Goal: Task Accomplishment & Management: Complete application form

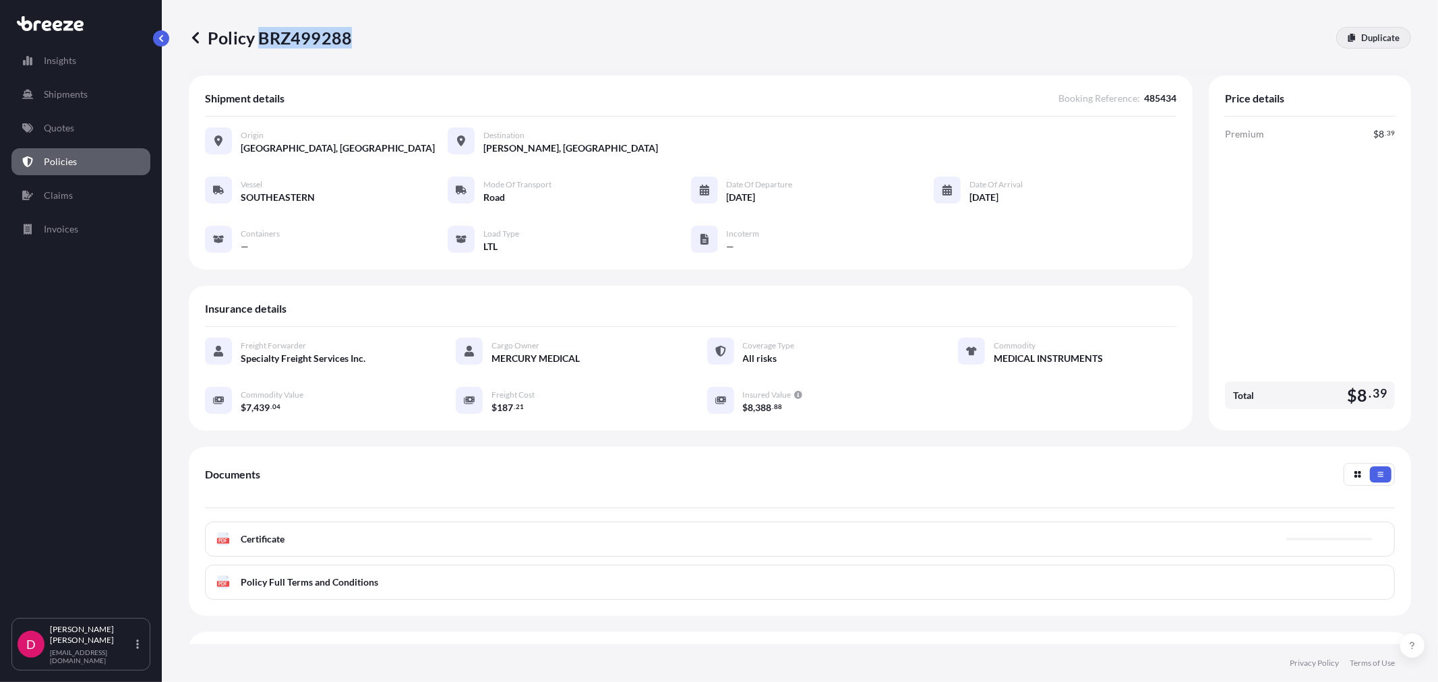
click at [1377, 43] on p "Duplicate" at bounding box center [1380, 37] width 38 height 13
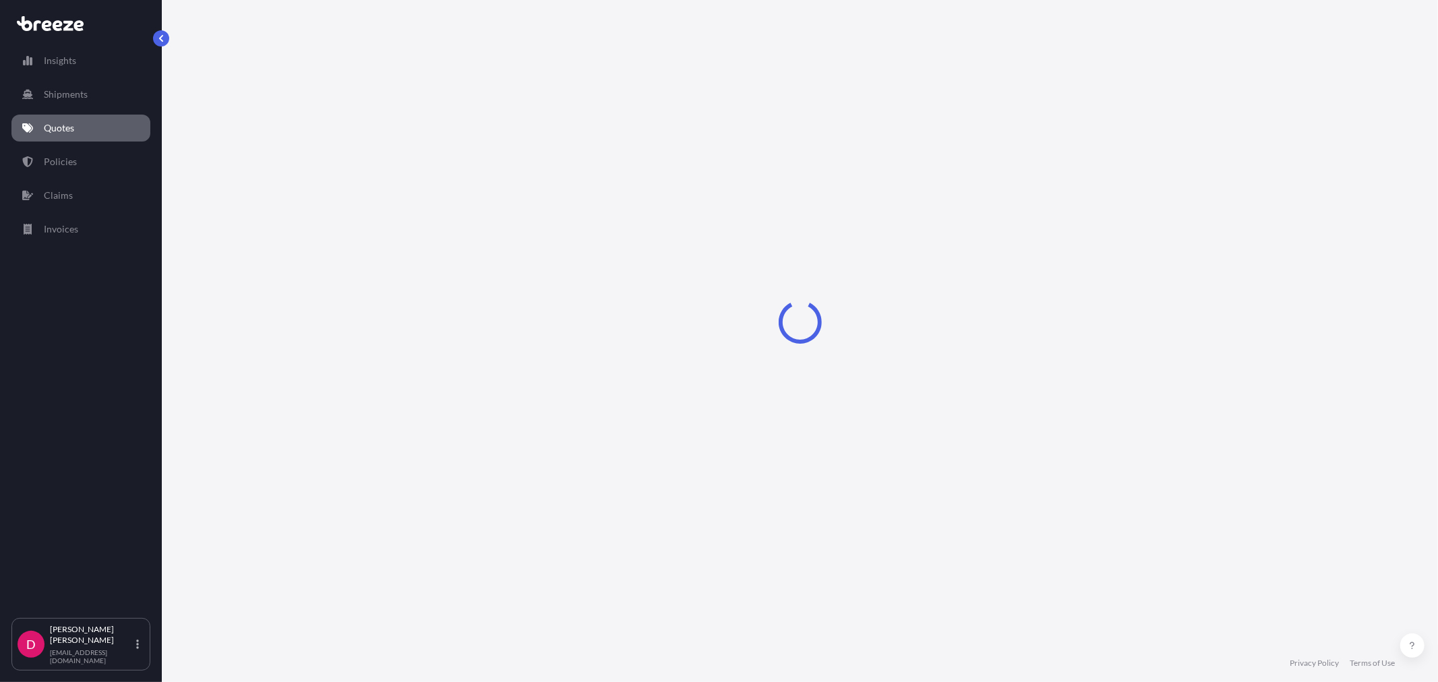
select select "Road"
select select "1"
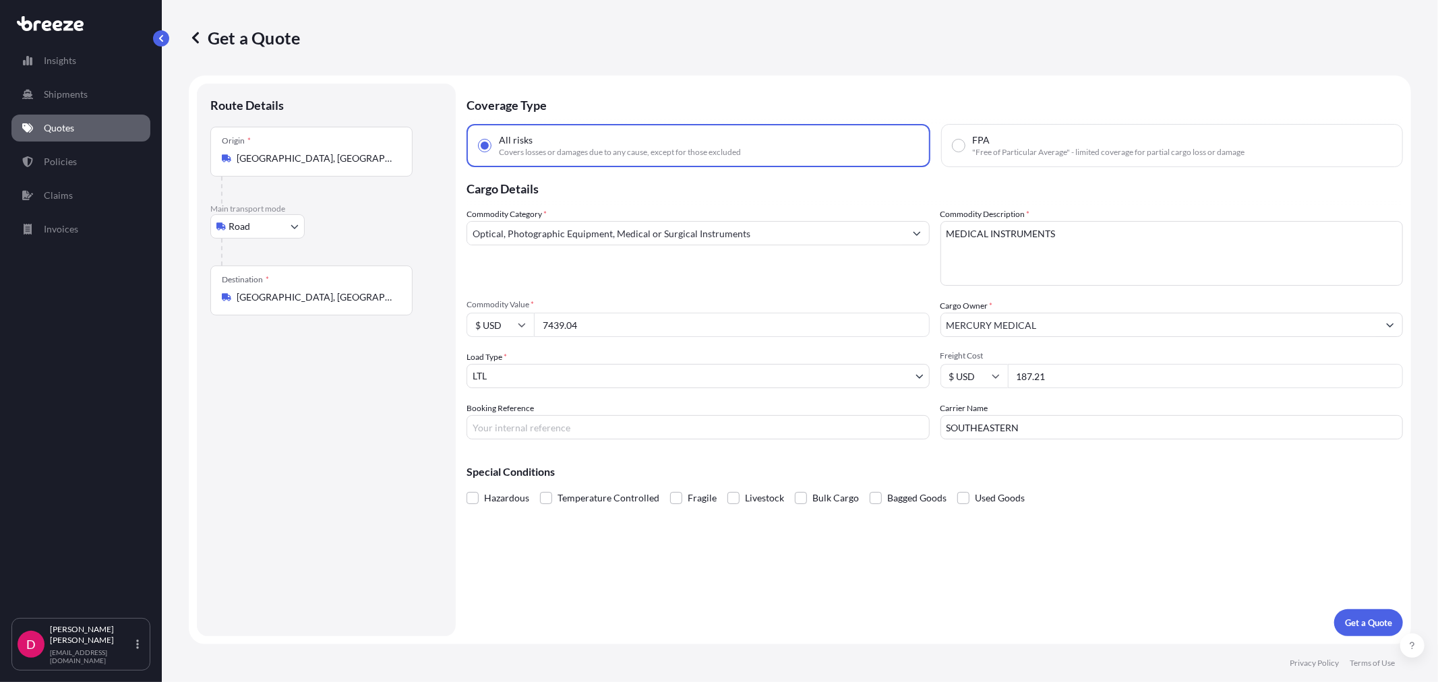
click at [272, 301] on input "[GEOGRAPHIC_DATA], [GEOGRAPHIC_DATA]" at bounding box center [316, 296] width 159 height 13
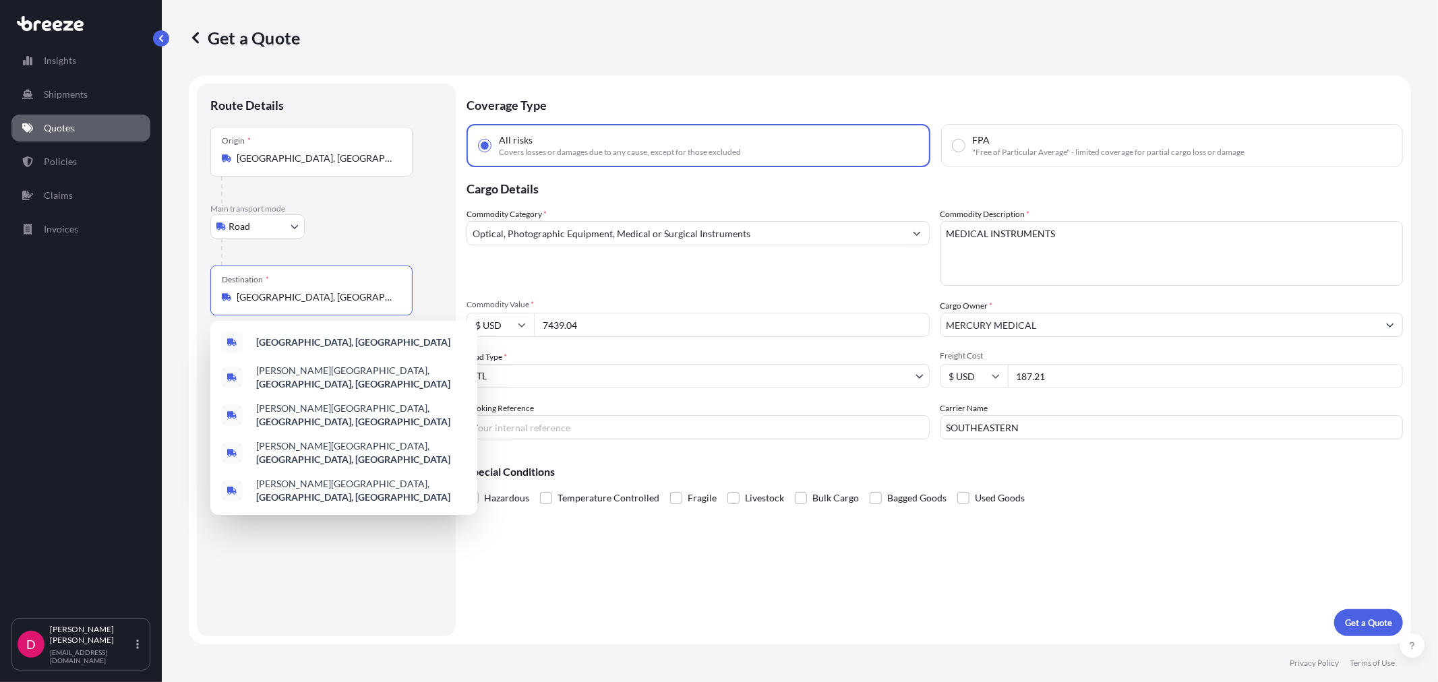
click at [272, 301] on input "[GEOGRAPHIC_DATA], [GEOGRAPHIC_DATA]" at bounding box center [316, 296] width 159 height 13
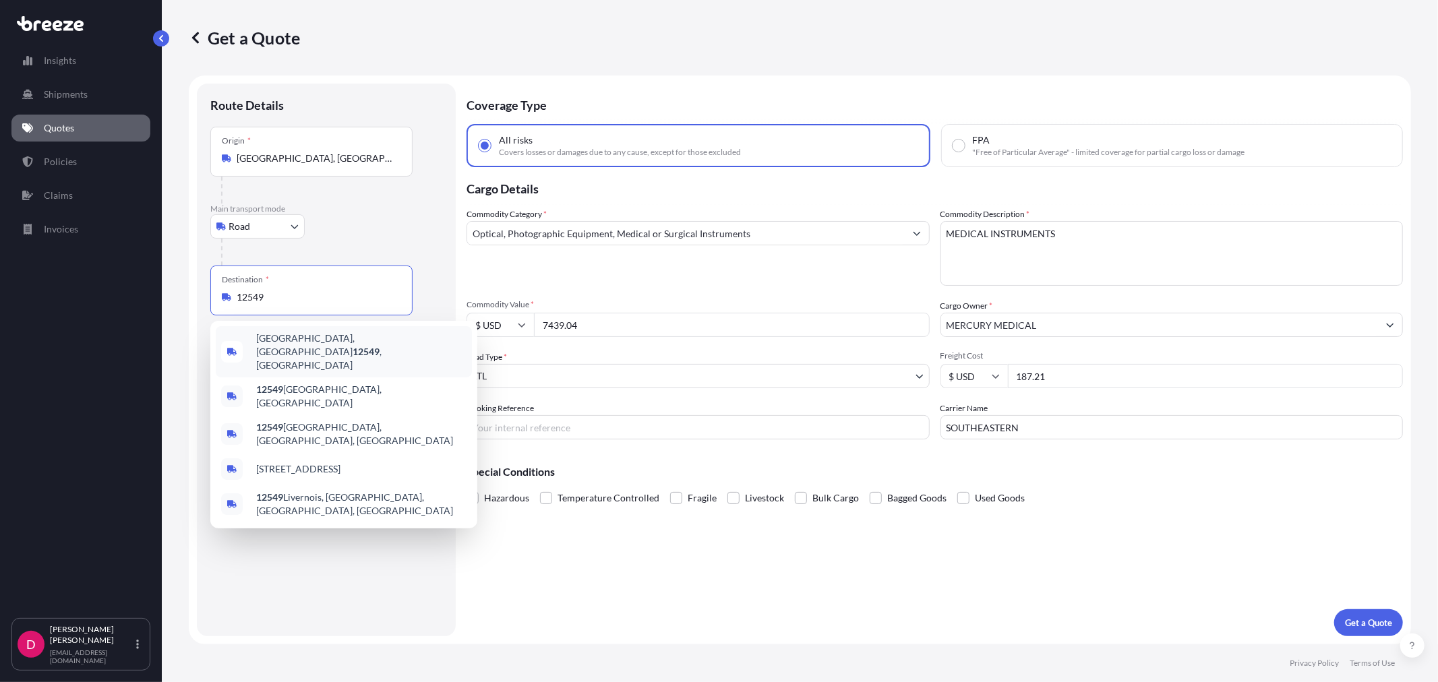
click at [267, 339] on span "[GEOGRAPHIC_DATA], [GEOGRAPHIC_DATA] 12549 , [GEOGRAPHIC_DATA]" at bounding box center [361, 352] width 210 height 40
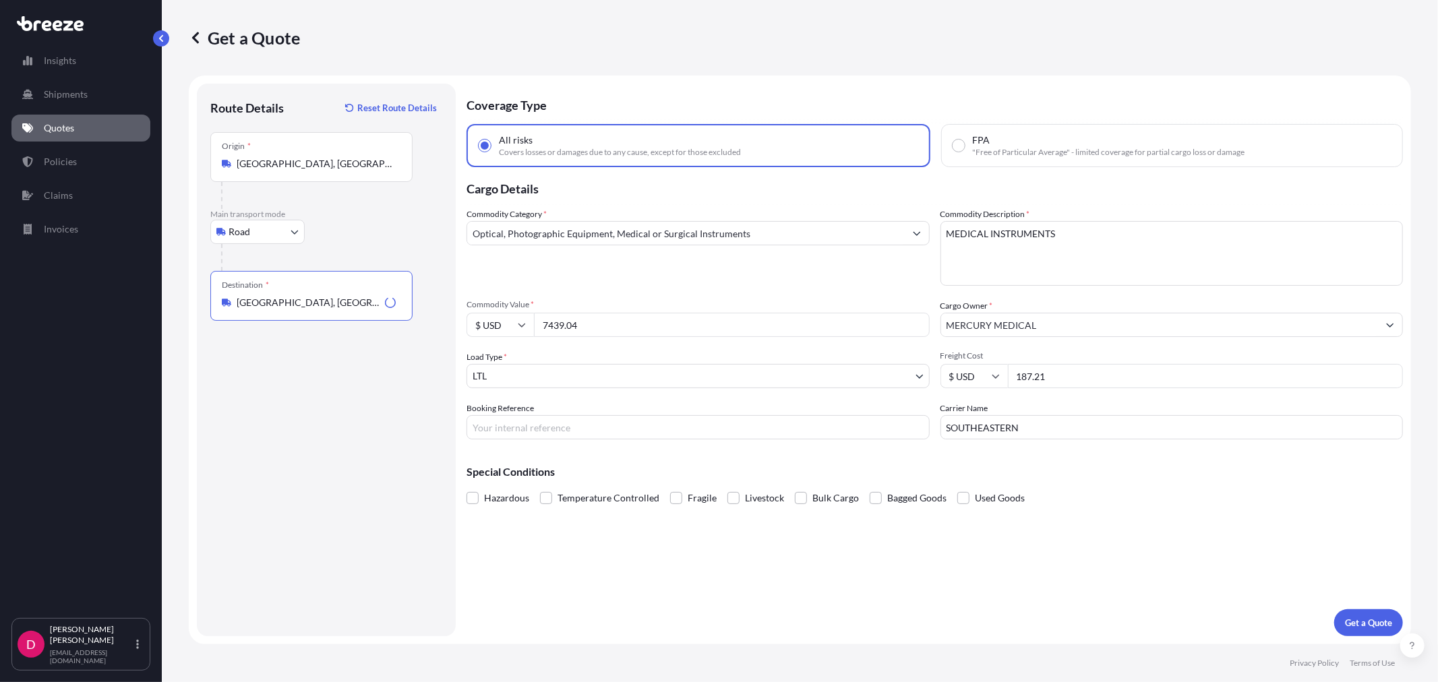
type input "[GEOGRAPHIC_DATA], [GEOGRAPHIC_DATA] 12549, [GEOGRAPHIC_DATA]"
click at [629, 330] on input "7439.04" at bounding box center [732, 325] width 396 height 24
click at [628, 329] on input "7439.04" at bounding box center [732, 325] width 396 height 24
click at [628, 328] on input "7439.04" at bounding box center [732, 325] width 396 height 24
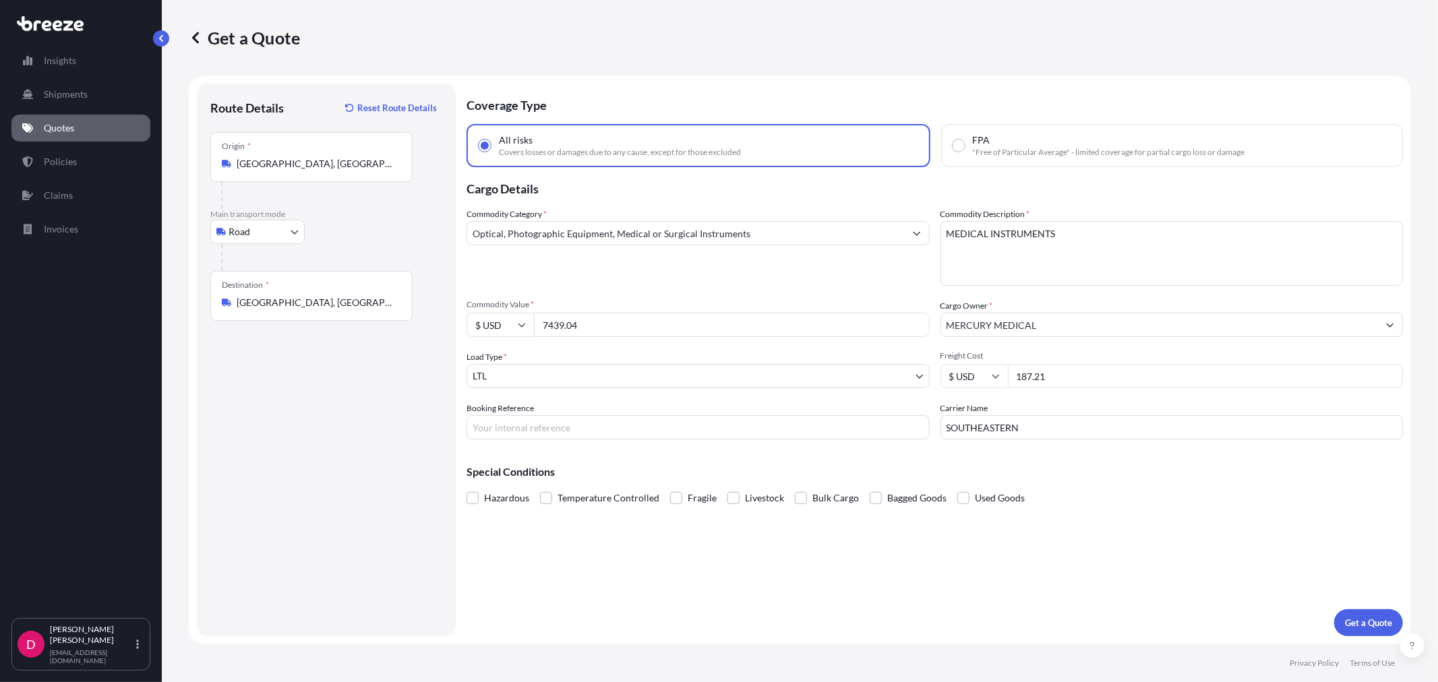
drag, startPoint x: 594, startPoint y: 317, endPoint x: 492, endPoint y: 326, distance: 102.1
click at [492, 326] on div "$ USD 7439.04" at bounding box center [697, 325] width 463 height 24
paste input "121.91"
type input "7121.91"
drag, startPoint x: 1048, startPoint y: 372, endPoint x: 1000, endPoint y: 375, distance: 48.0
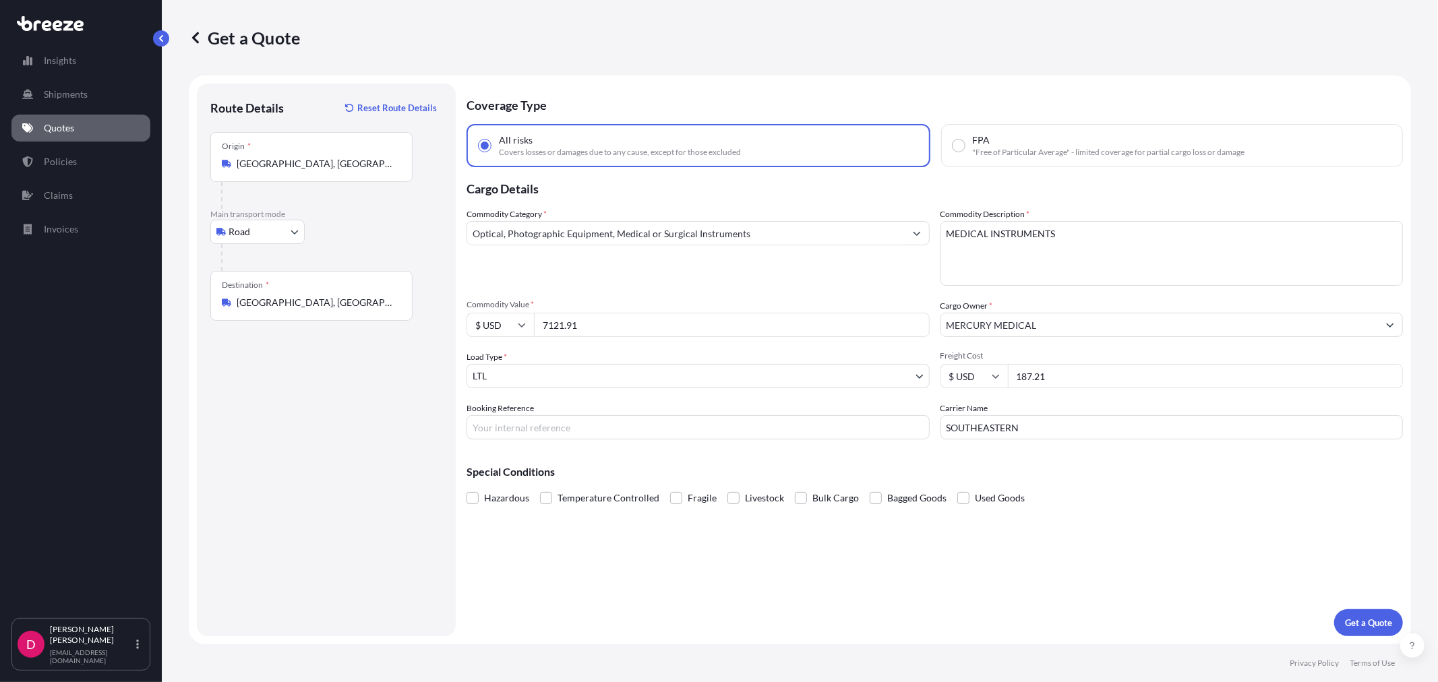
click at [1000, 375] on div "$ USD 187.21" at bounding box center [1171, 376] width 463 height 24
type input "395.85"
click at [807, 420] on input "Booking Reference" at bounding box center [697, 427] width 463 height 24
paste input "485516"
type input "485516"
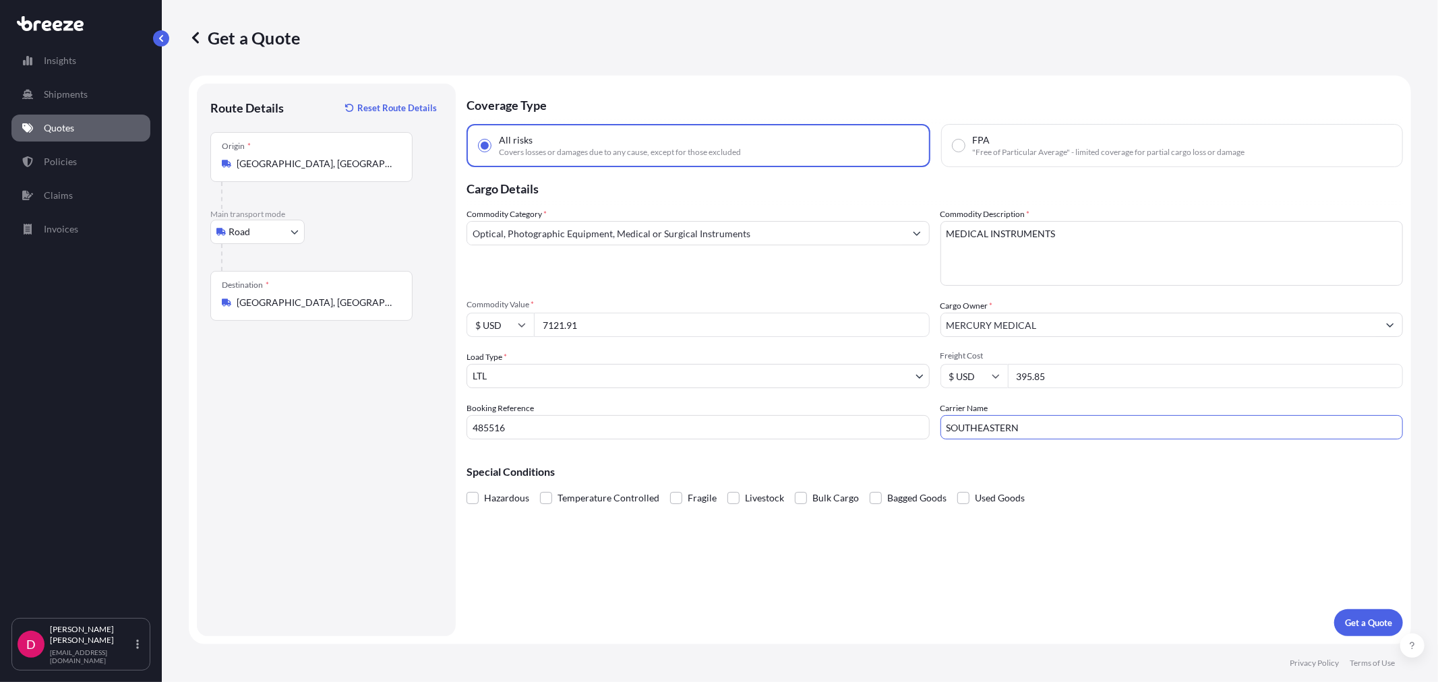
drag, startPoint x: 1054, startPoint y: 426, endPoint x: 946, endPoint y: 420, distance: 108.0
click at [946, 420] on input "SOUTHEASTERN" at bounding box center [1171, 427] width 463 height 24
type input "ABF"
click at [1365, 625] on p "Get a Quote" at bounding box center [1368, 622] width 47 height 13
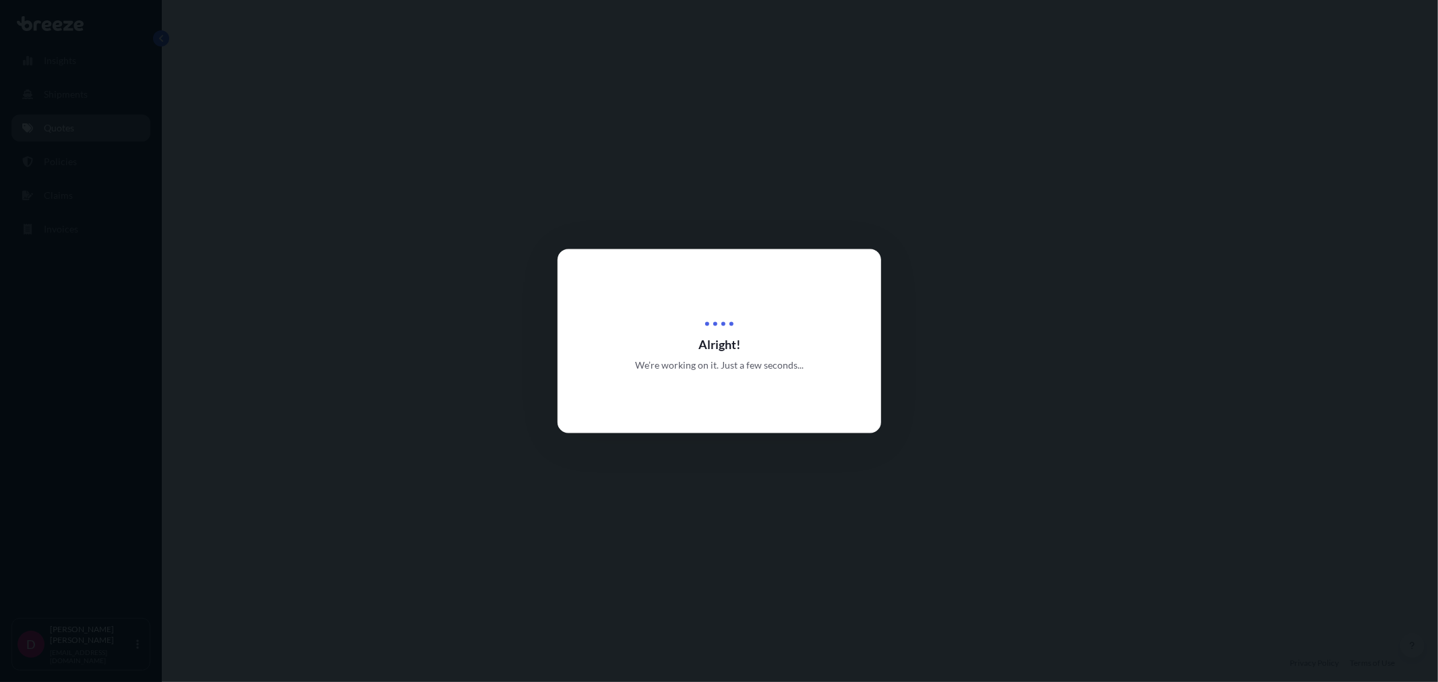
select select "Road"
select select "1"
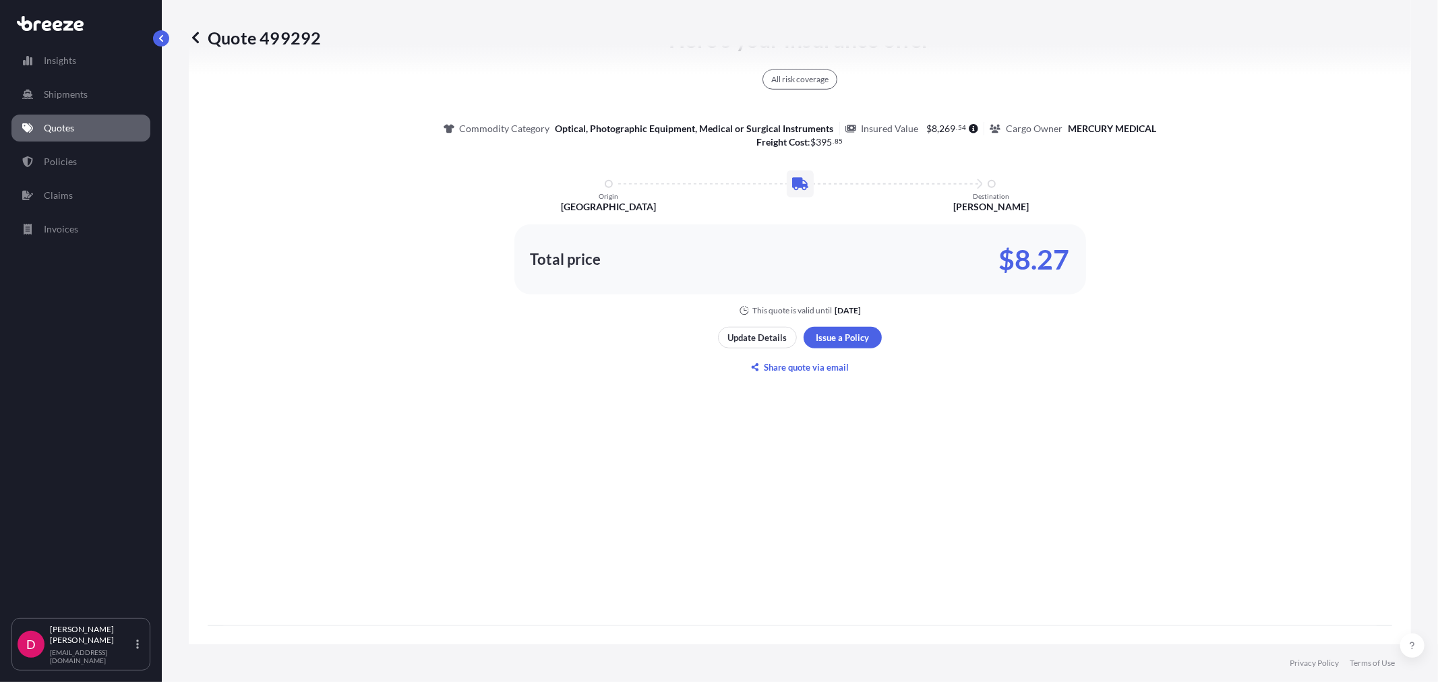
scroll to position [787, 0]
click at [737, 334] on p "Update Details" at bounding box center [757, 336] width 59 height 13
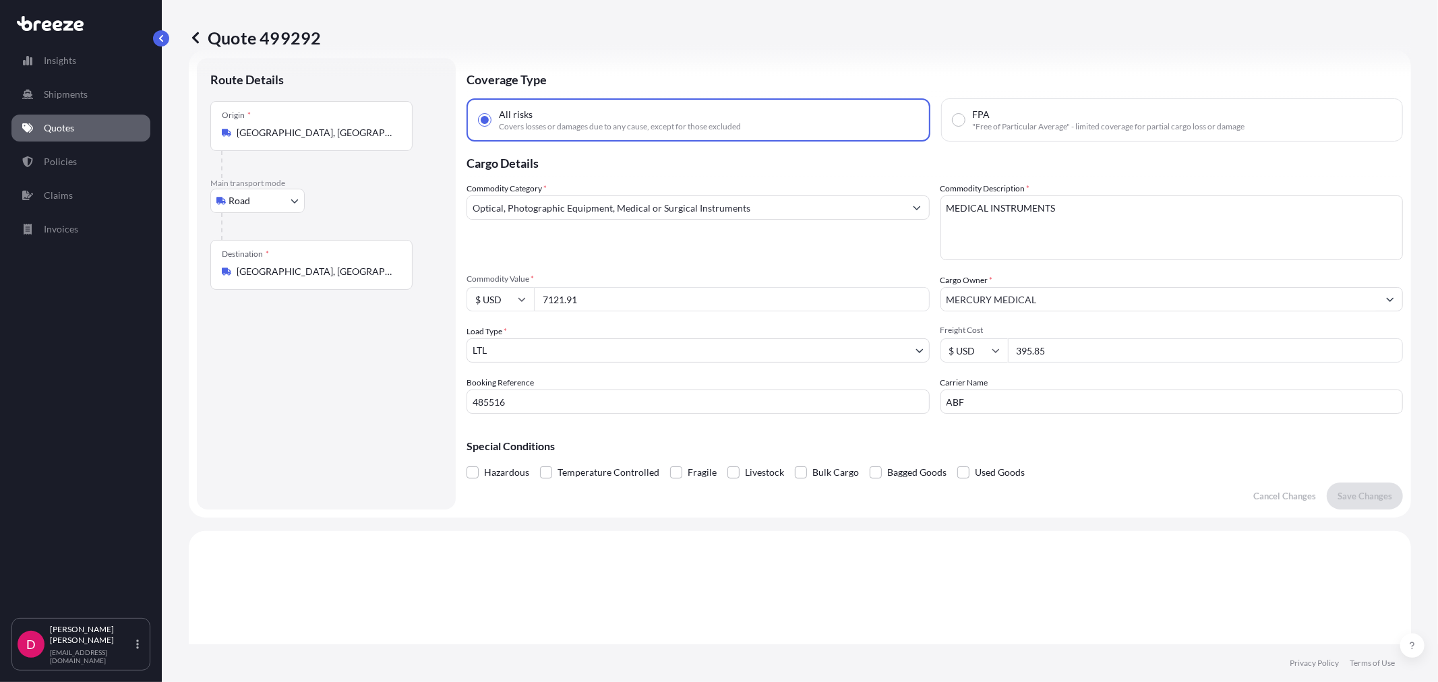
scroll to position [22, 0]
click at [325, 135] on input "[GEOGRAPHIC_DATA], [GEOGRAPHIC_DATA]" at bounding box center [316, 136] width 159 height 13
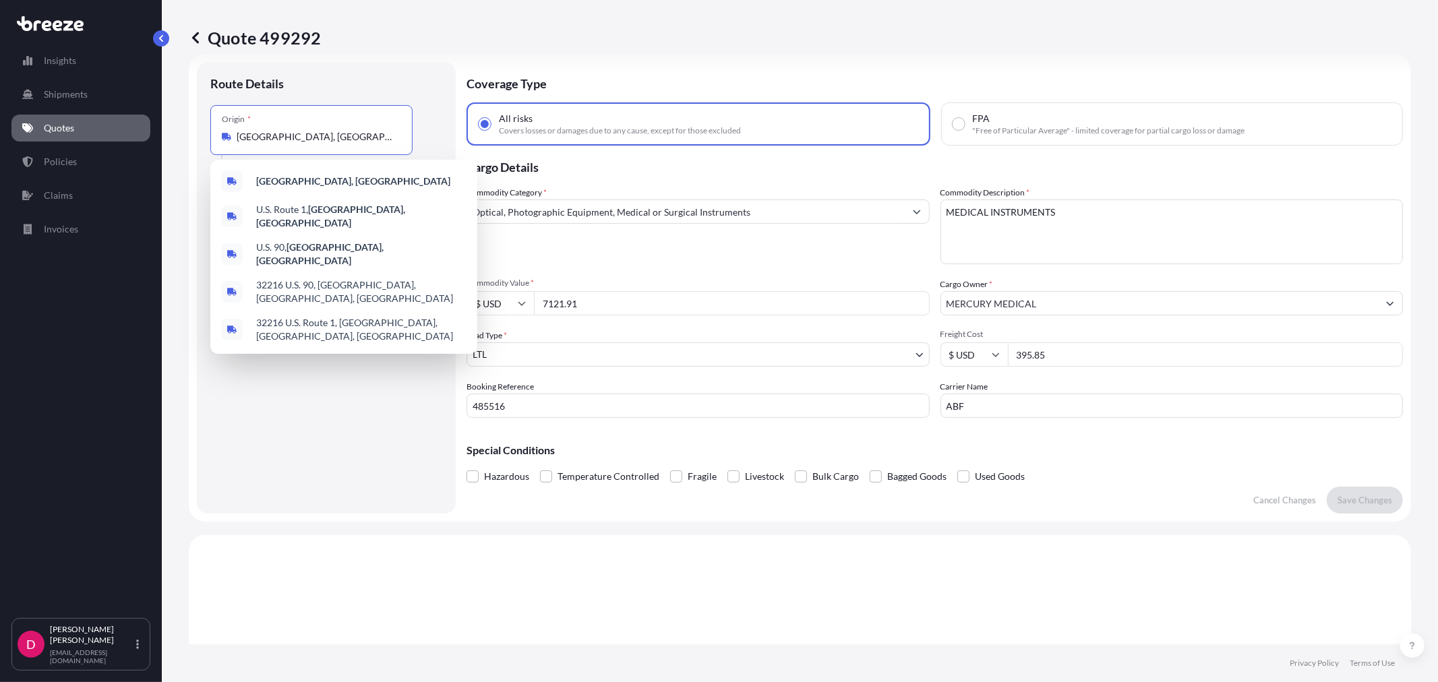
click at [325, 133] on input "[GEOGRAPHIC_DATA], [GEOGRAPHIC_DATA]" at bounding box center [316, 136] width 159 height 13
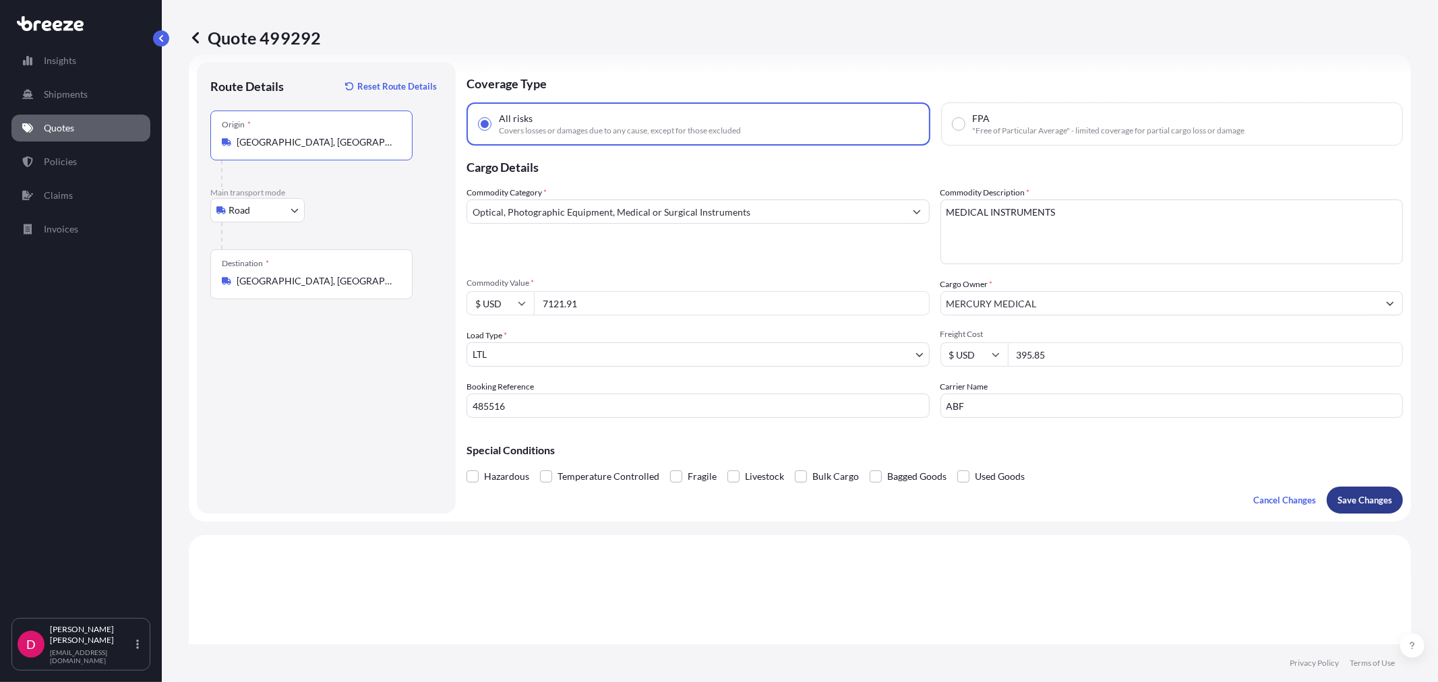
type input "[GEOGRAPHIC_DATA], [GEOGRAPHIC_DATA]"
click at [1363, 499] on p "Save Changes" at bounding box center [1364, 499] width 55 height 13
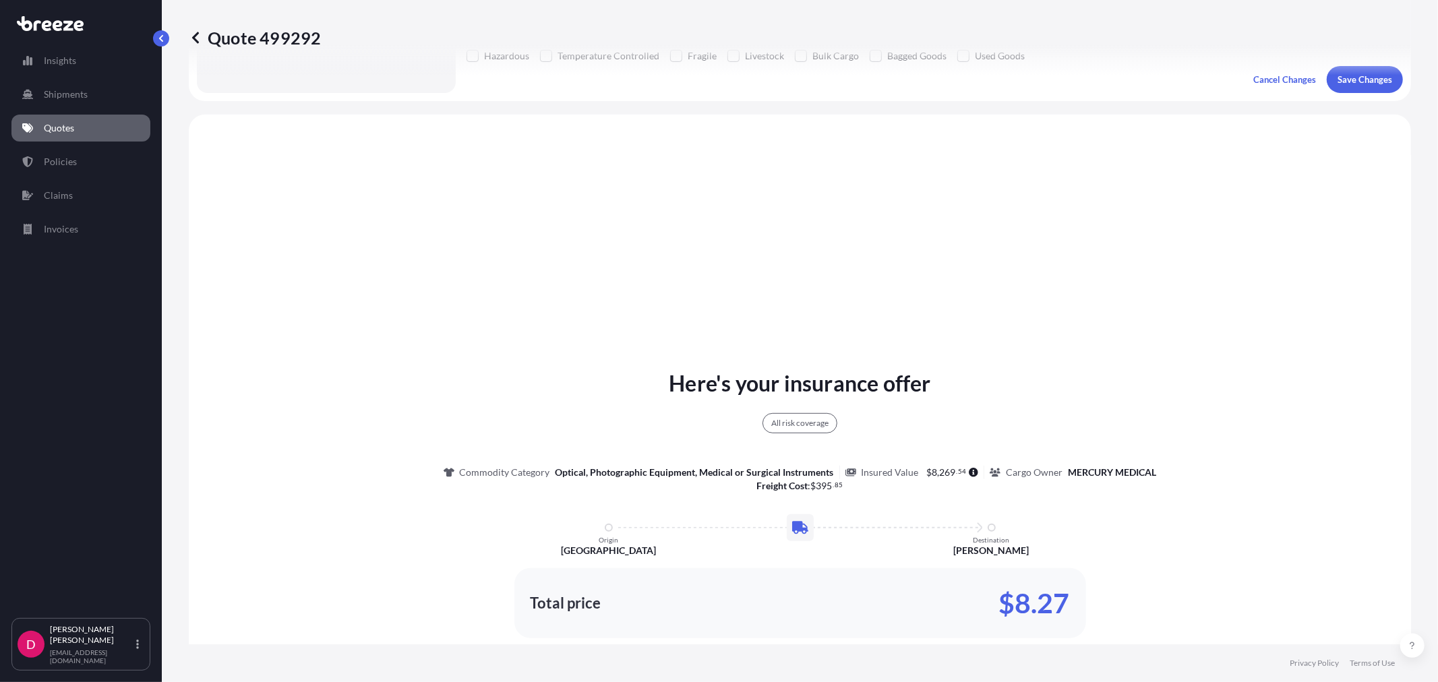
scroll to position [488, 0]
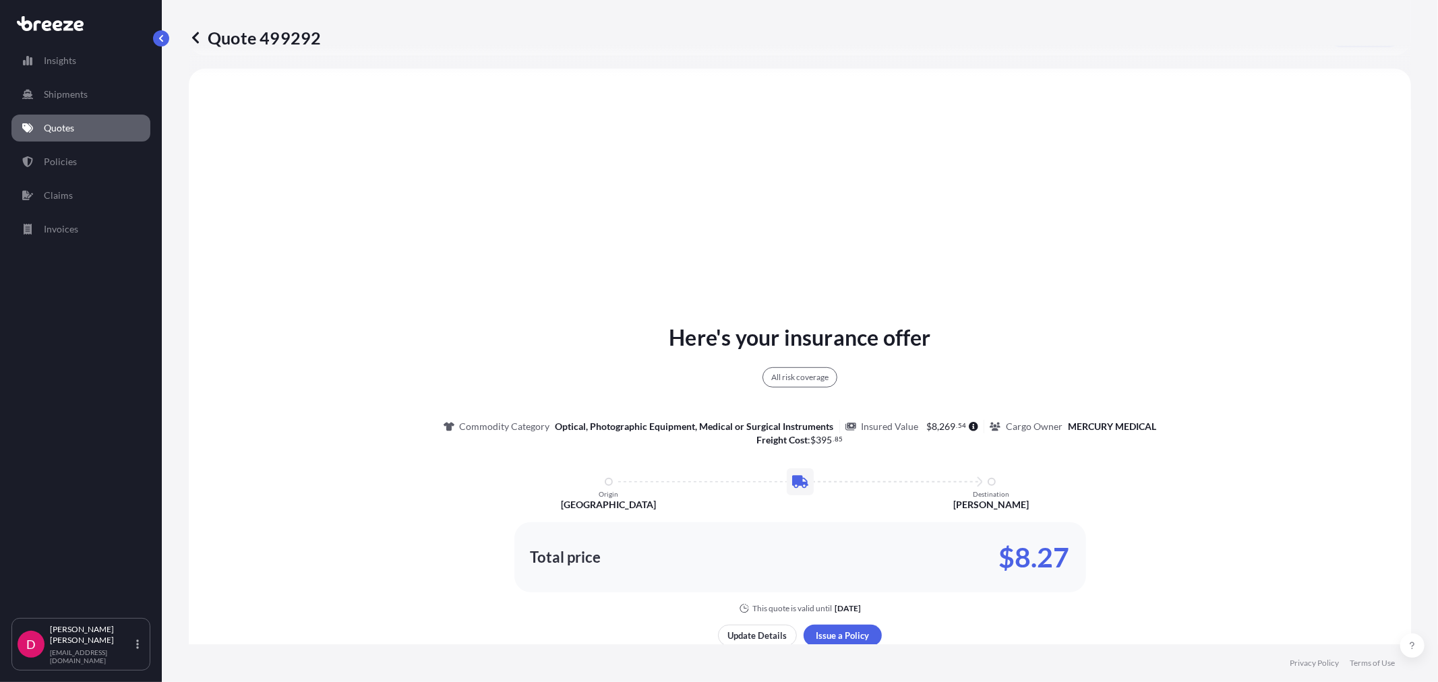
select select "Road"
select select "1"
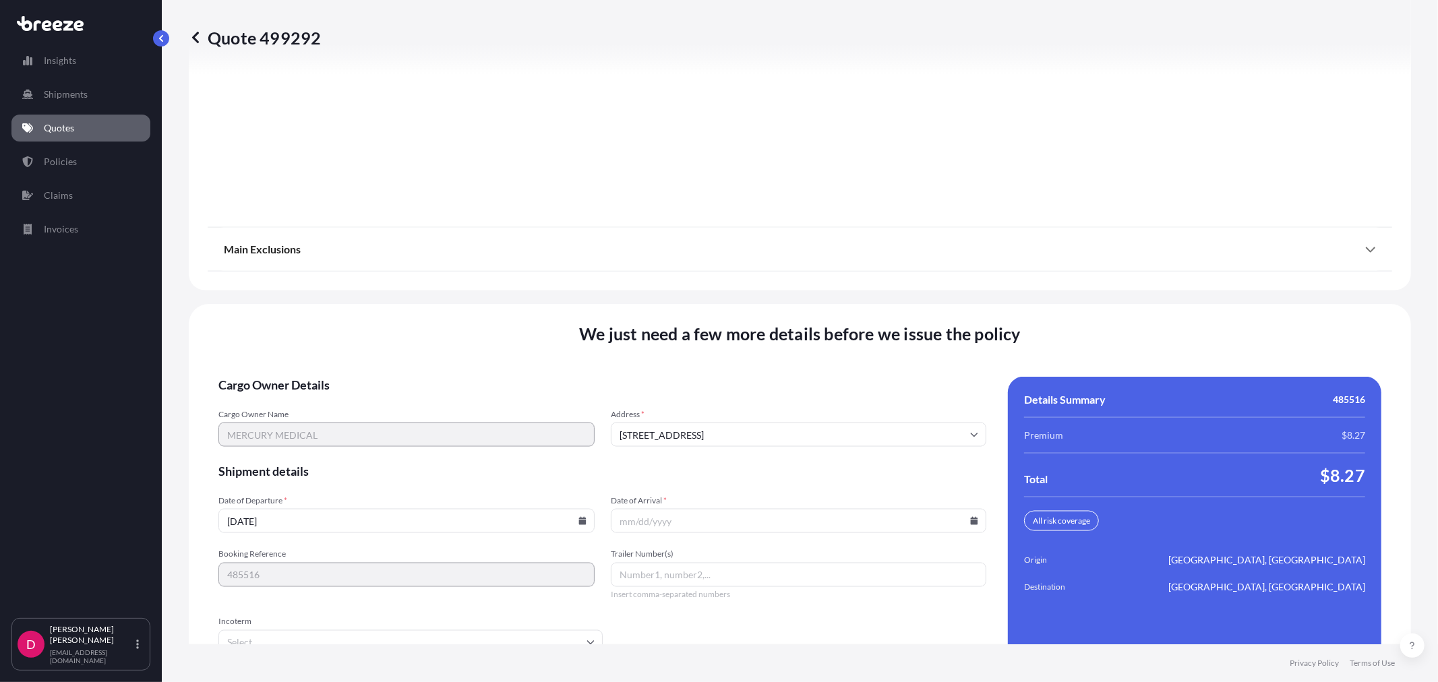
scroll to position [1668, 0]
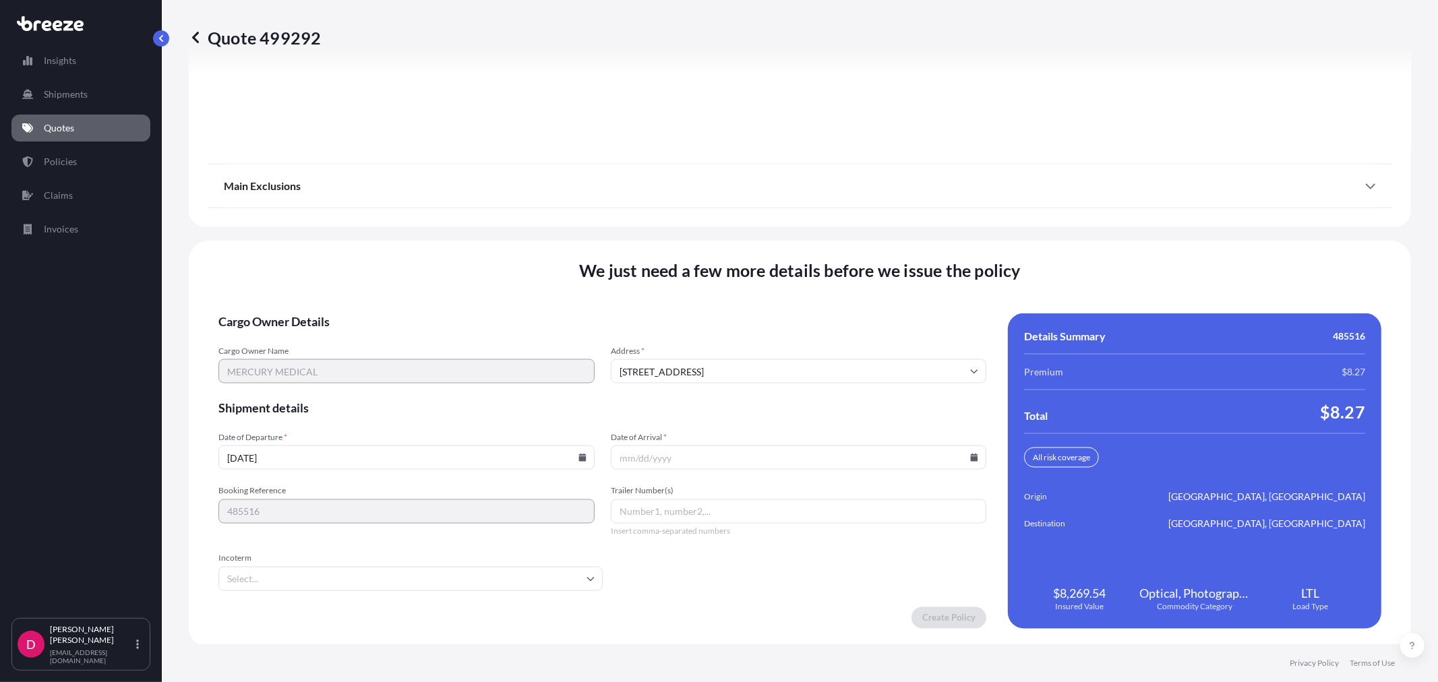
click at [970, 454] on icon at bounding box center [974, 458] width 8 height 8
click at [756, 365] on button "24" at bounding box center [761, 360] width 22 height 22
type input "[DATE]"
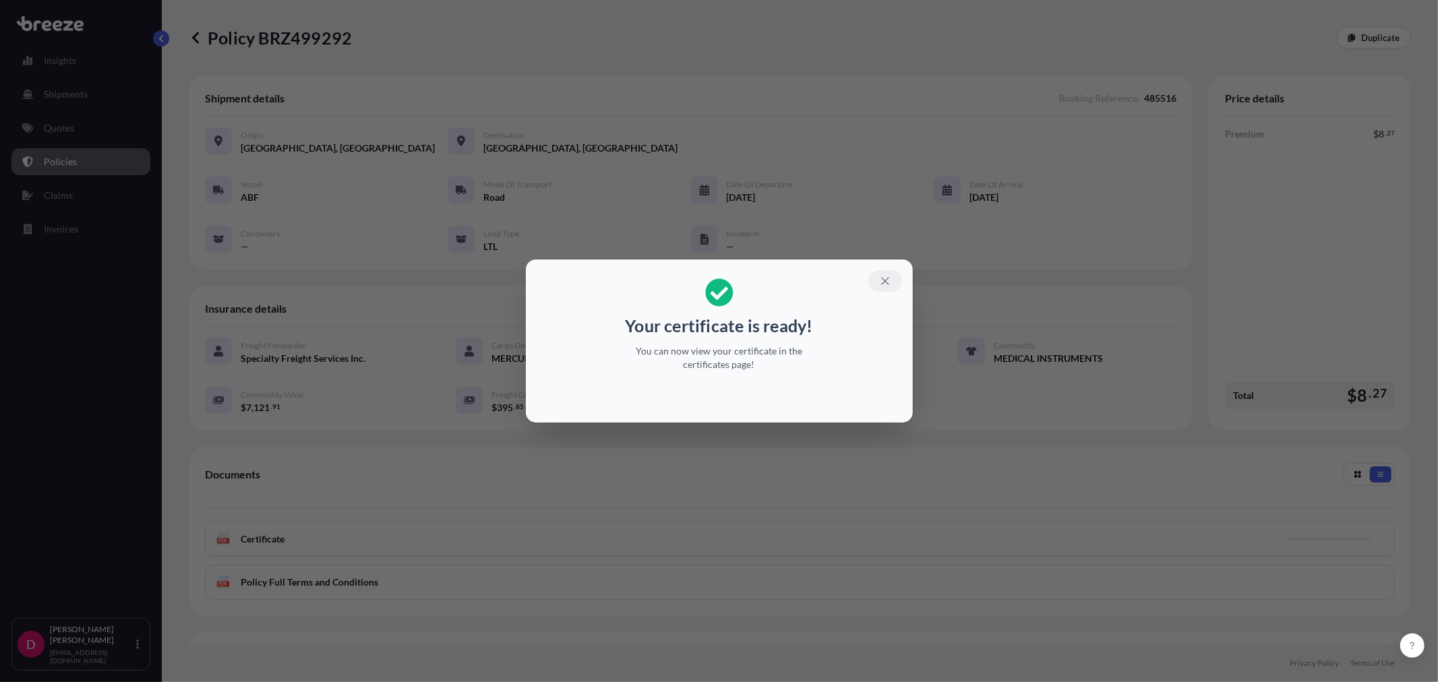
click at [880, 279] on icon "button" at bounding box center [885, 281] width 12 height 12
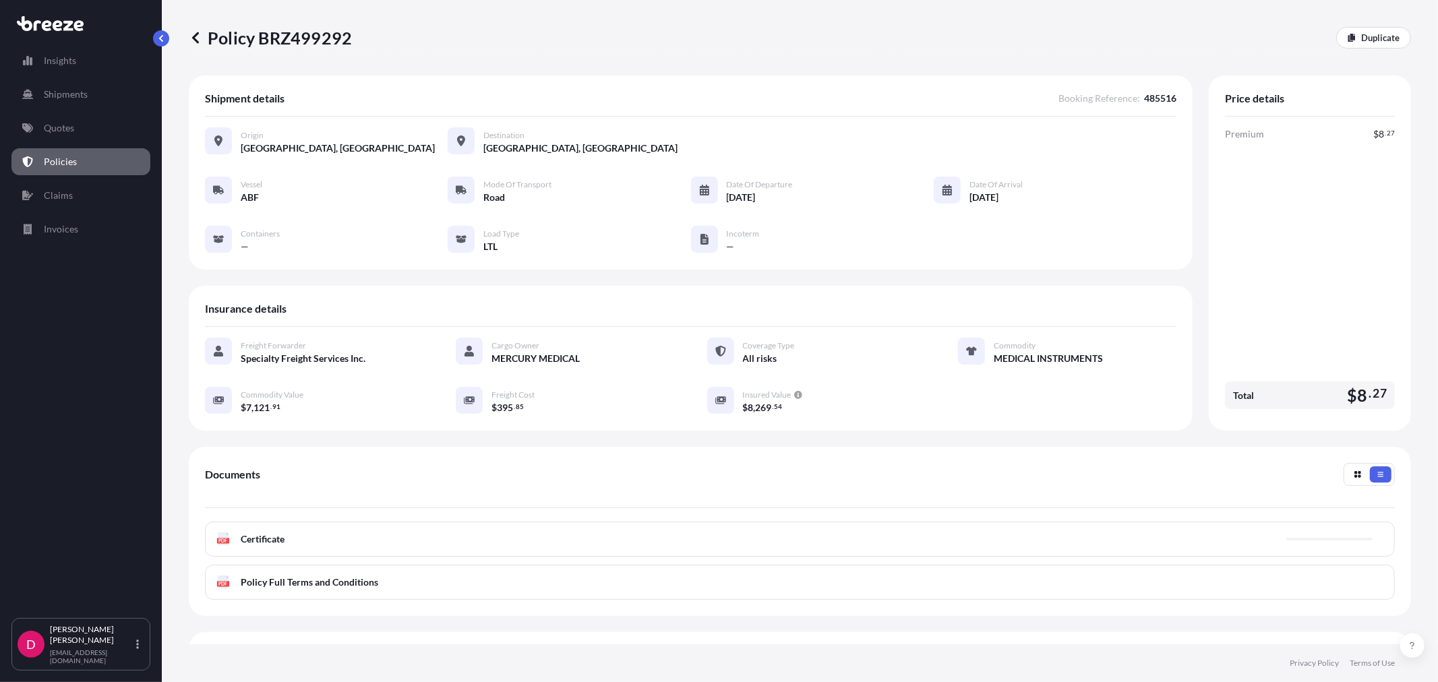
click at [282, 40] on p "Policy BRZ499292" at bounding box center [270, 38] width 163 height 22
copy p "BRZ499292"
click at [68, 106] on link "Shipments" at bounding box center [80, 94] width 139 height 27
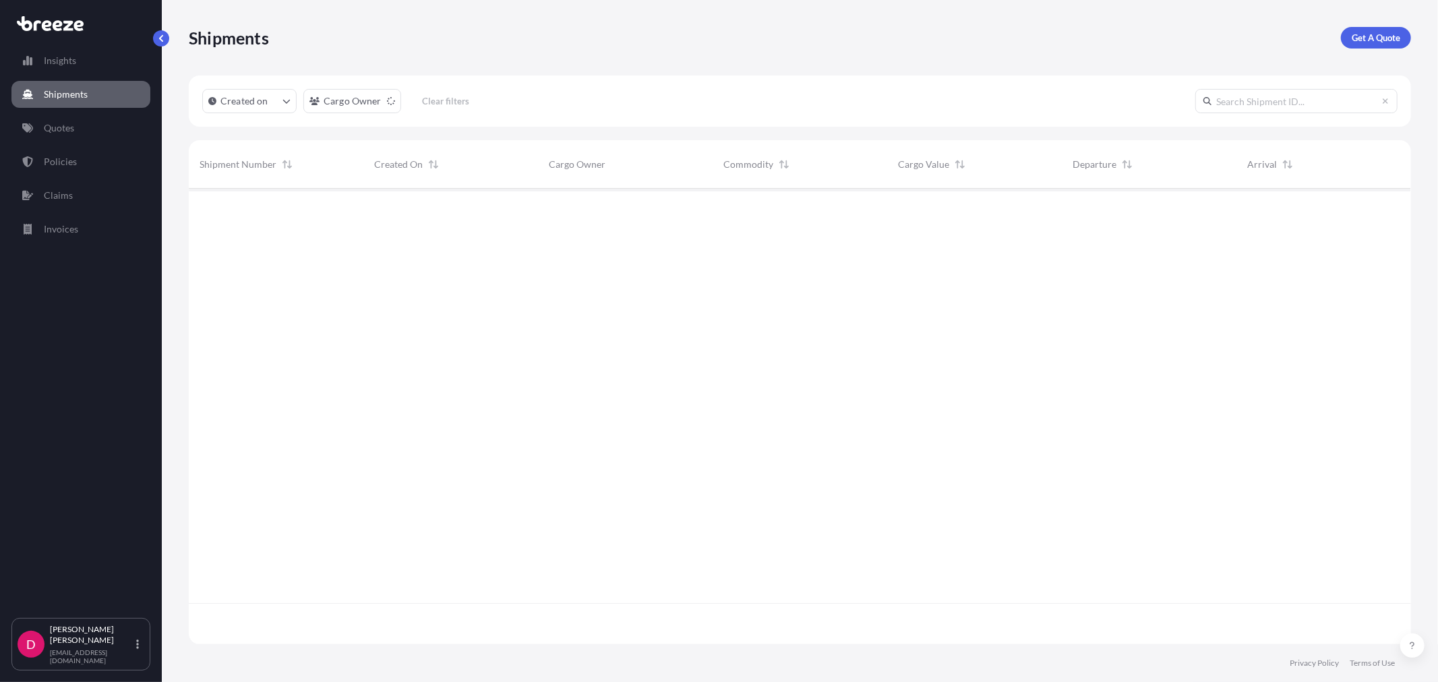
scroll to position [493, 1210]
click at [1231, 101] on input "text" at bounding box center [1296, 101] width 202 height 24
paste input "BRZ499287"
type input "BRZ499287"
click at [58, 150] on link "Policies" at bounding box center [80, 161] width 139 height 27
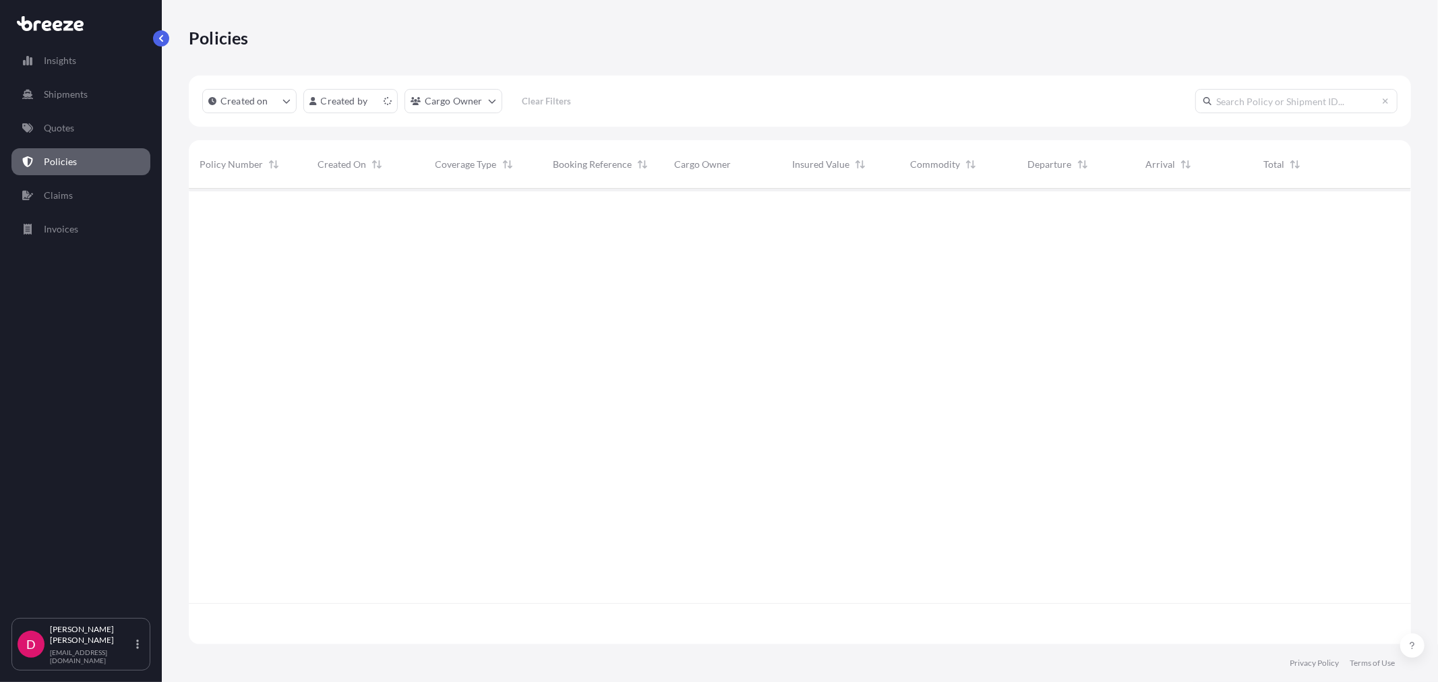
scroll to position [452, 1210]
click at [1244, 98] on input "text" at bounding box center [1296, 101] width 202 height 24
paste input "BRZ499287"
type input "BRZ499287"
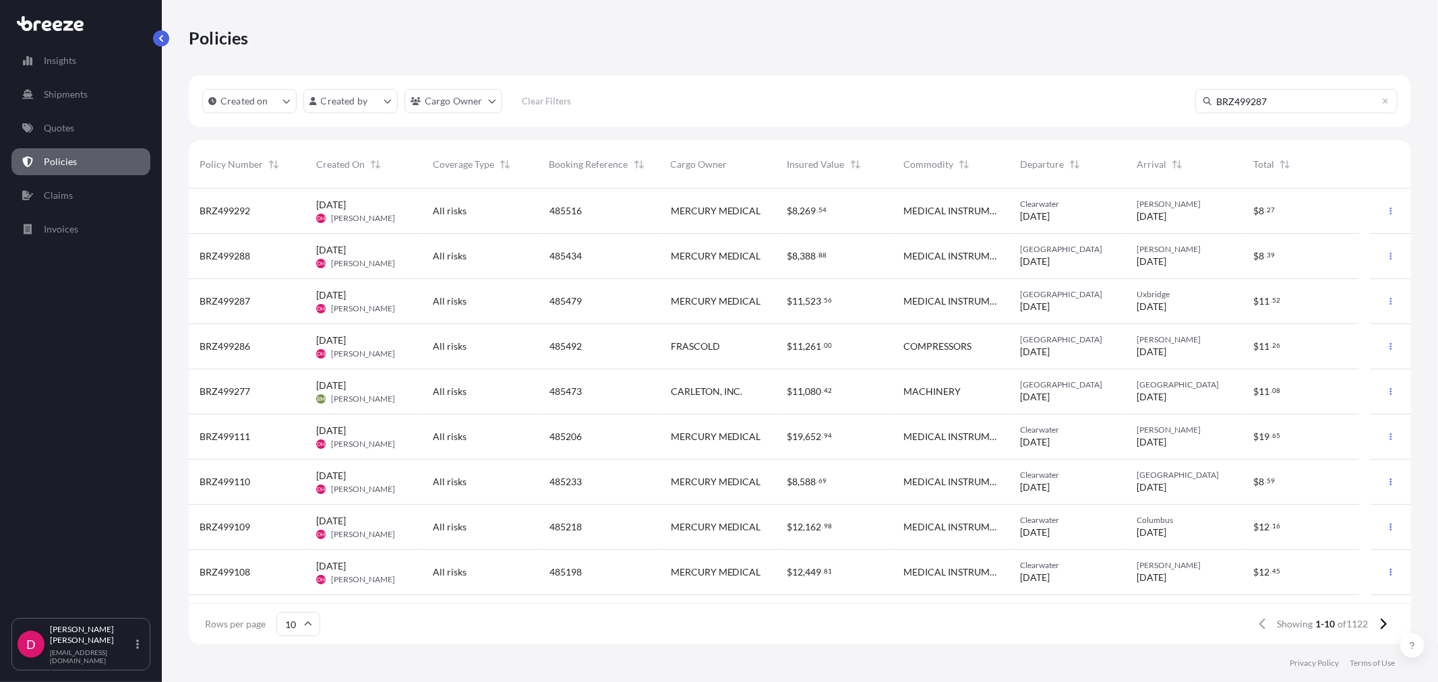
click at [1215, 95] on input "BRZ499287" at bounding box center [1296, 101] width 202 height 24
click at [1207, 99] on icon at bounding box center [1207, 101] width 8 height 8
click at [1290, 105] on input "BRZ499287" at bounding box center [1296, 101] width 202 height 24
click at [74, 168] on p "Policies" at bounding box center [60, 161] width 33 height 13
click at [1332, 92] on input "BRZ499287" at bounding box center [1296, 101] width 202 height 24
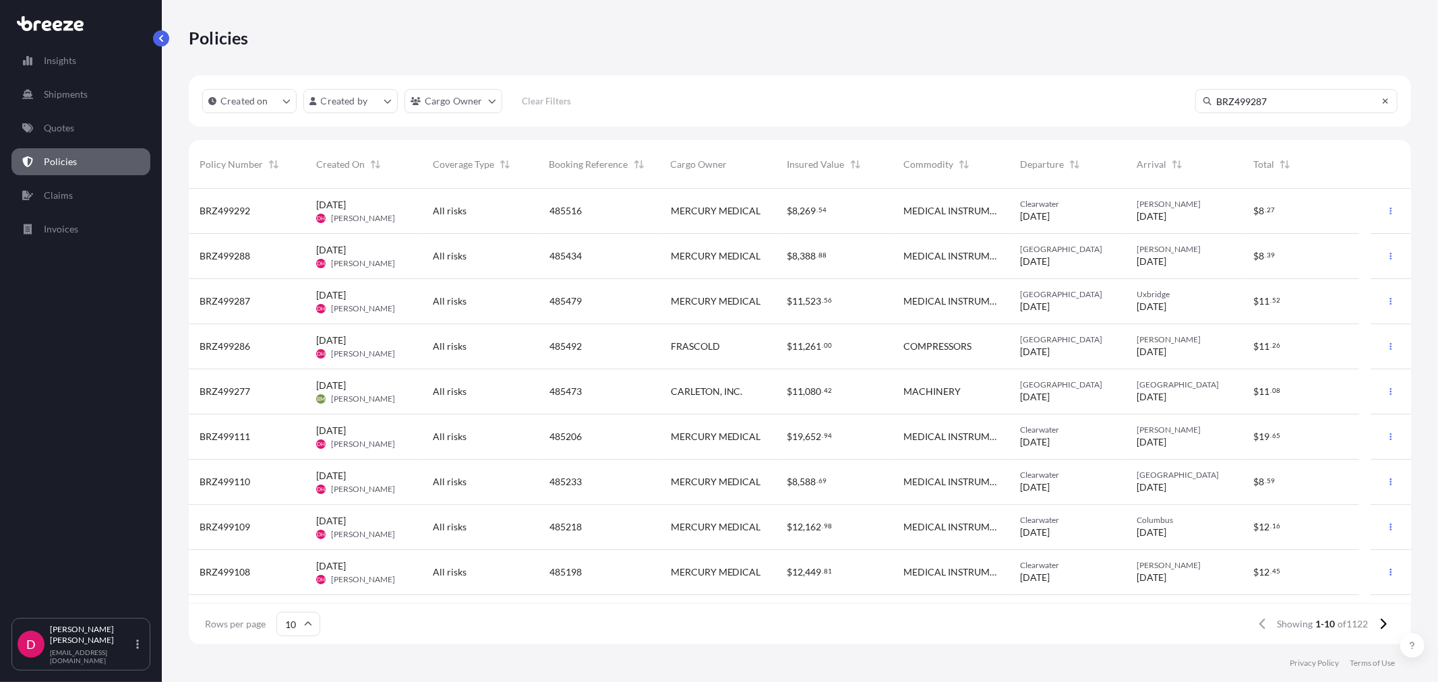
click at [1389, 99] on icon at bounding box center [1385, 101] width 8 height 8
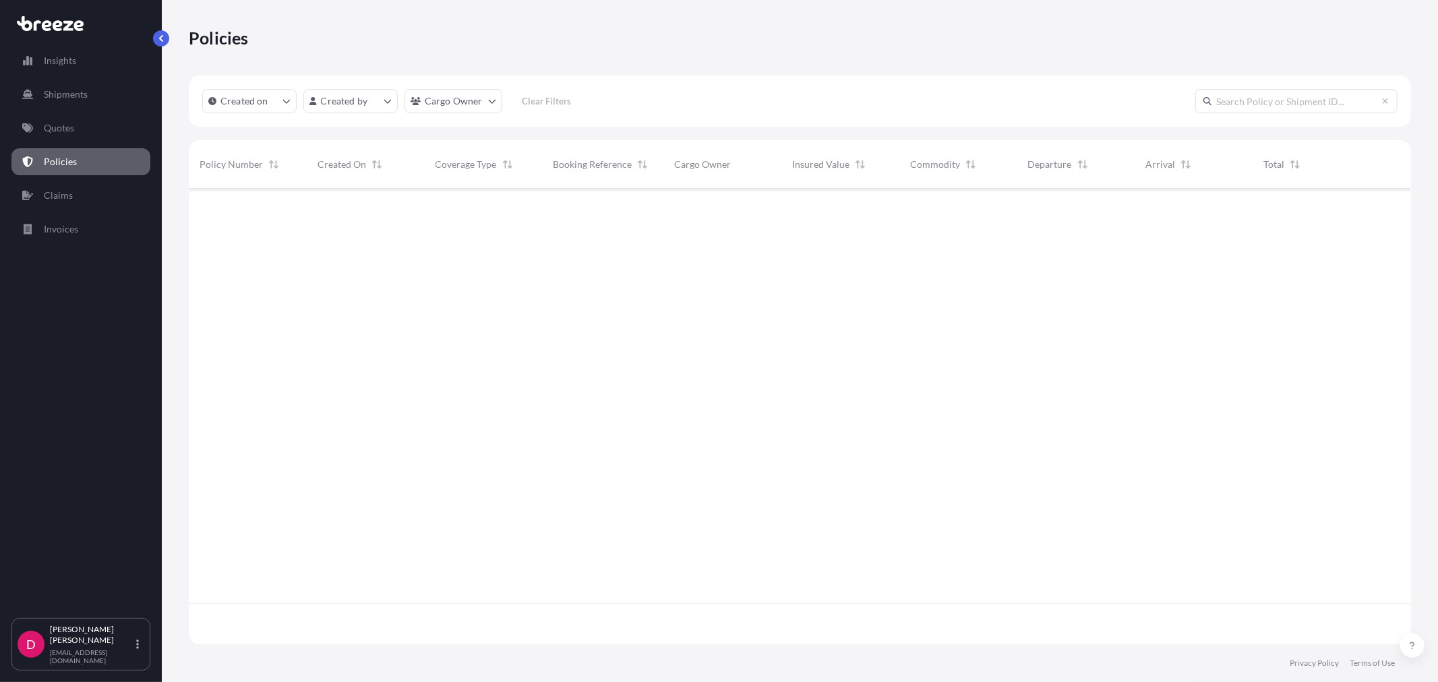
click at [1270, 105] on input "text" at bounding box center [1296, 101] width 202 height 24
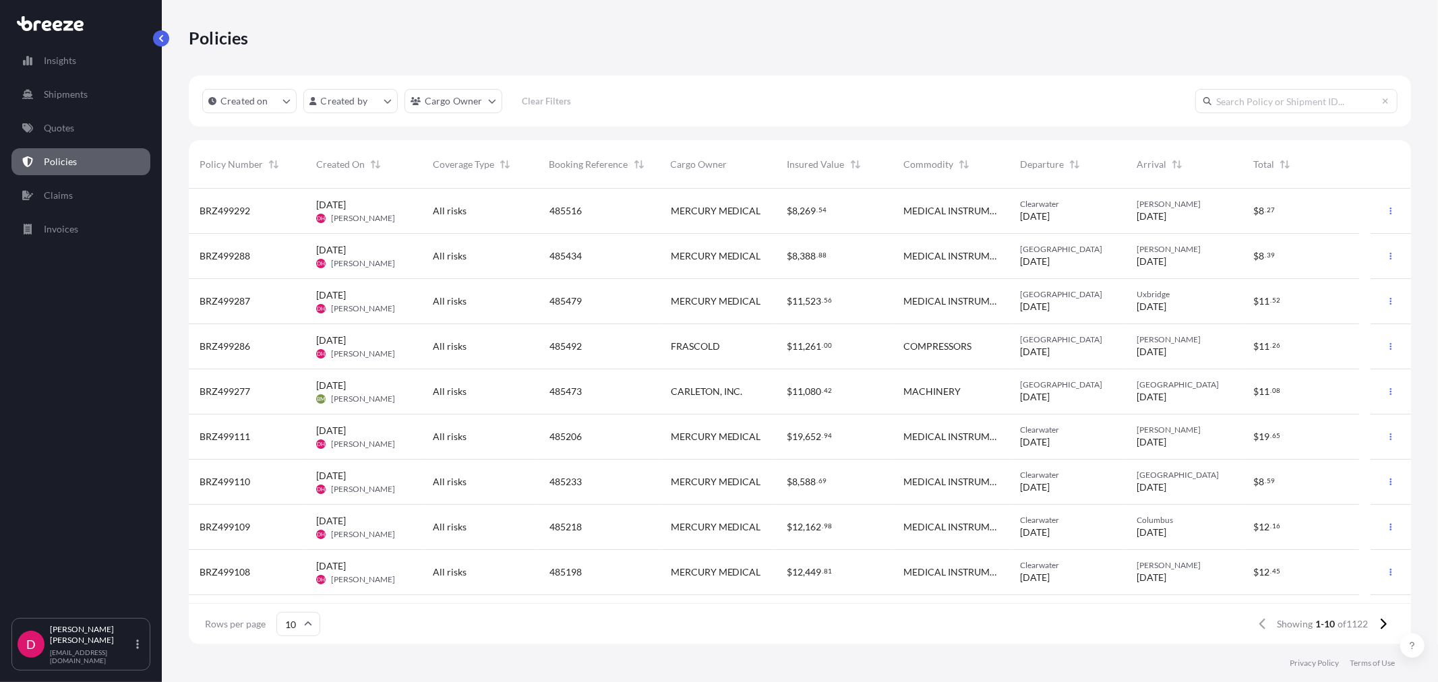
paste input "BRZ499287"
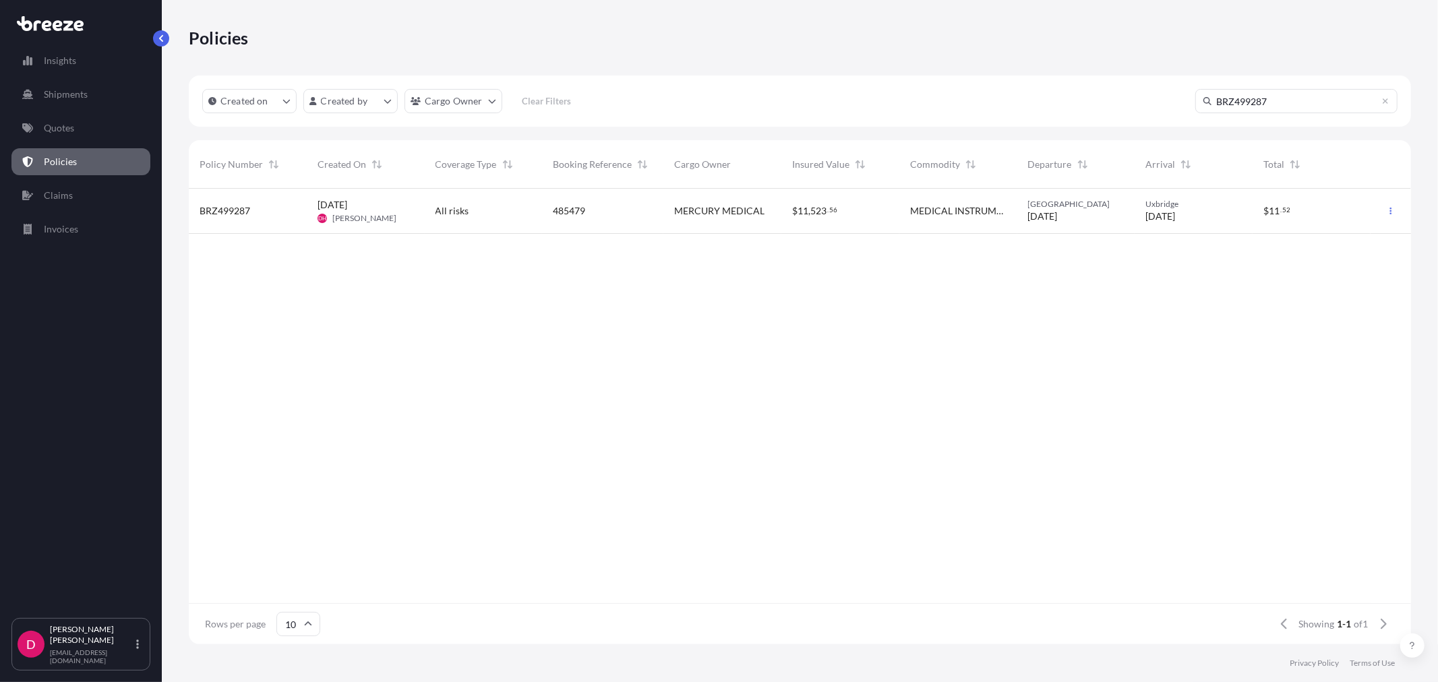
click at [1243, 108] on input "BRZ499287" at bounding box center [1296, 101] width 202 height 24
paste input "8"
type input "BRZ499288"
click at [1385, 214] on button "button" at bounding box center [1391, 211] width 22 height 22
